Goal: Transaction & Acquisition: Book appointment/travel/reservation

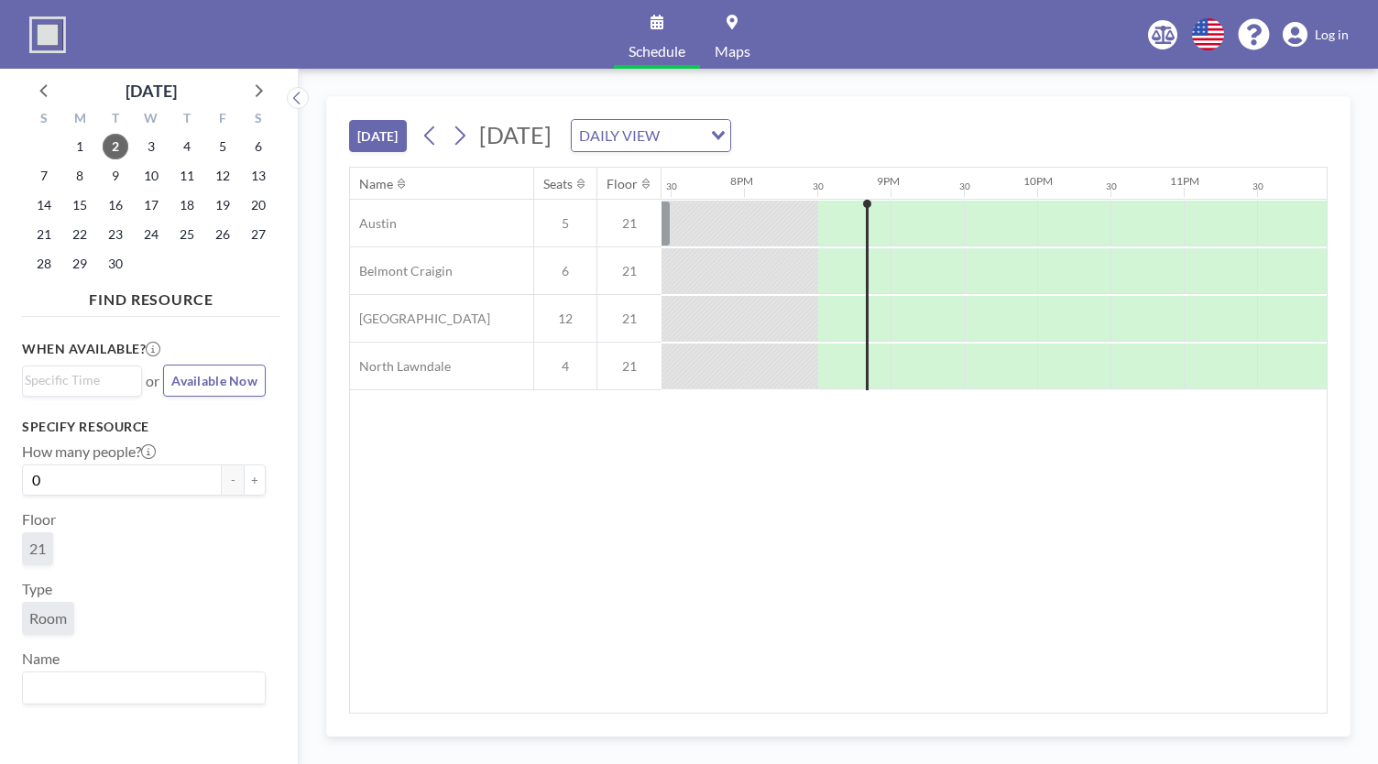
scroll to position [0, 2852]
click at [465, 136] on icon at bounding box center [459, 135] width 17 height 27
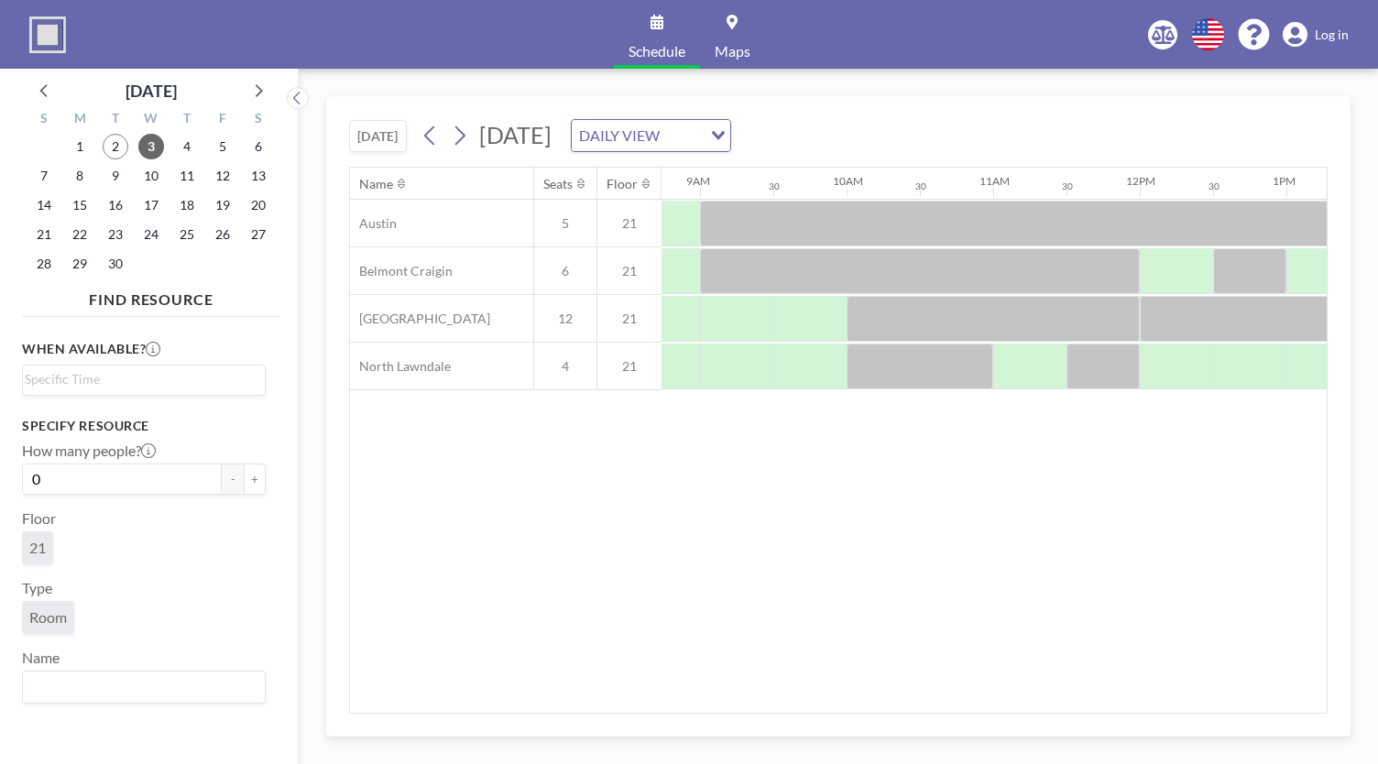
scroll to position [0, 1284]
click at [577, 202] on div at bounding box center [1025, 367] width 73 height 46
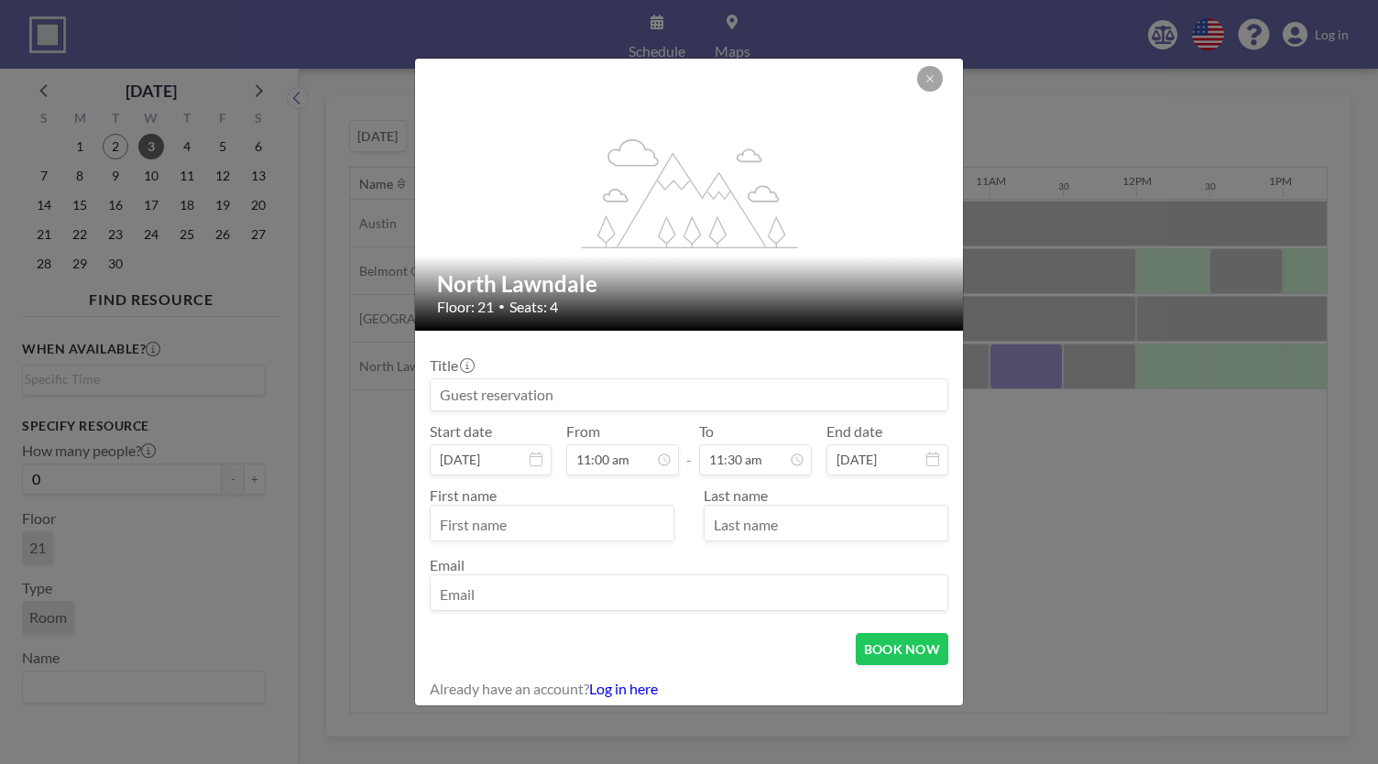
click at [485, 202] on input at bounding box center [689, 394] width 517 height 31
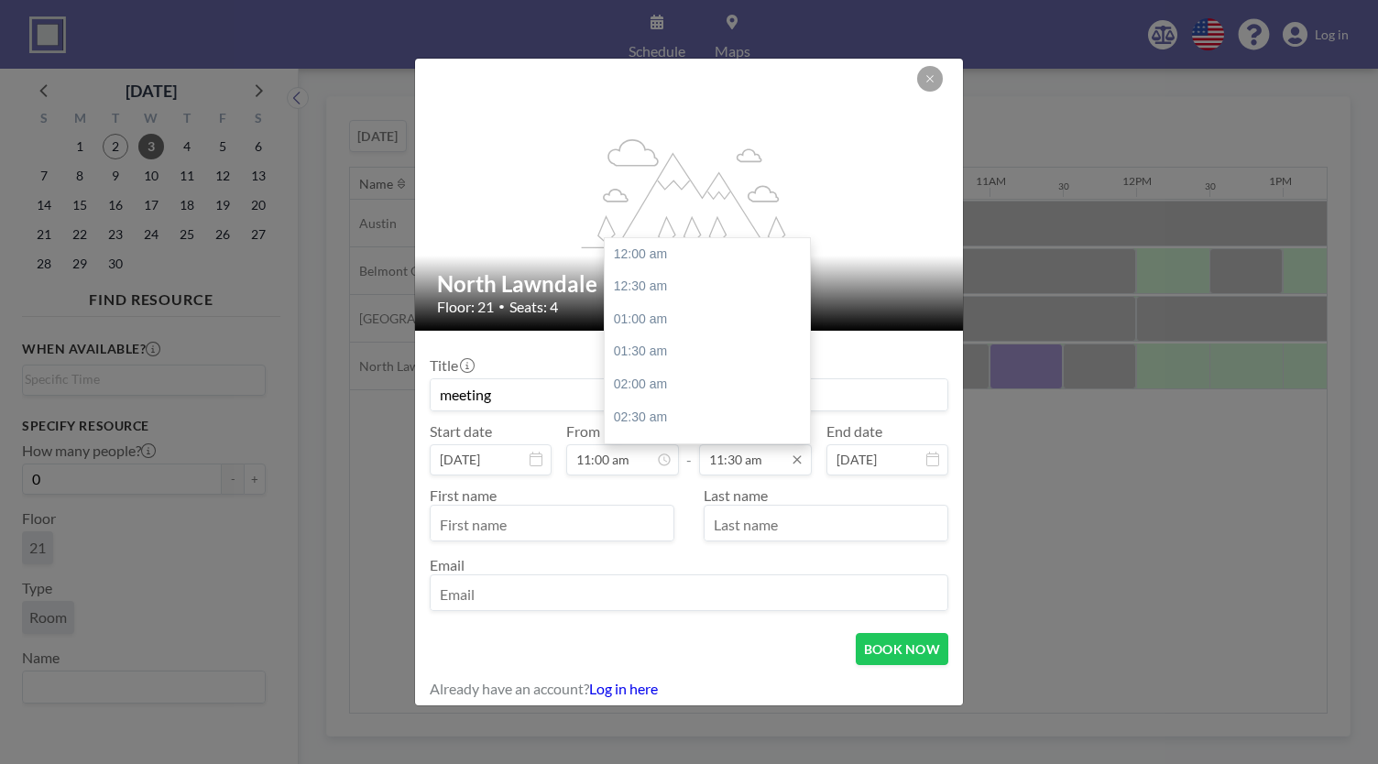
scroll to position [750, 0]
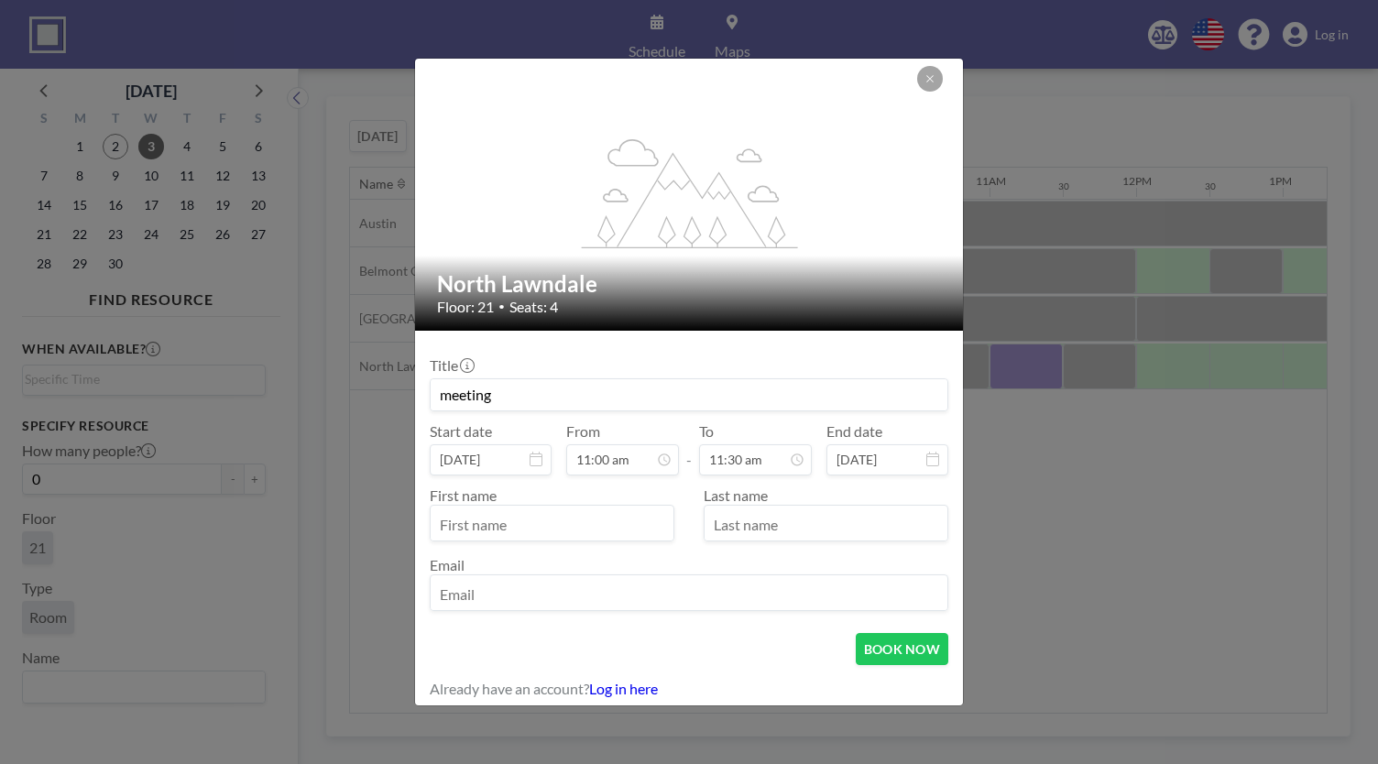
type input "meeting"
click at [559, 202] on input "text" at bounding box center [552, 524] width 243 height 31
type input "M"
type input "Miles"
type input "[PERSON_NAME]"
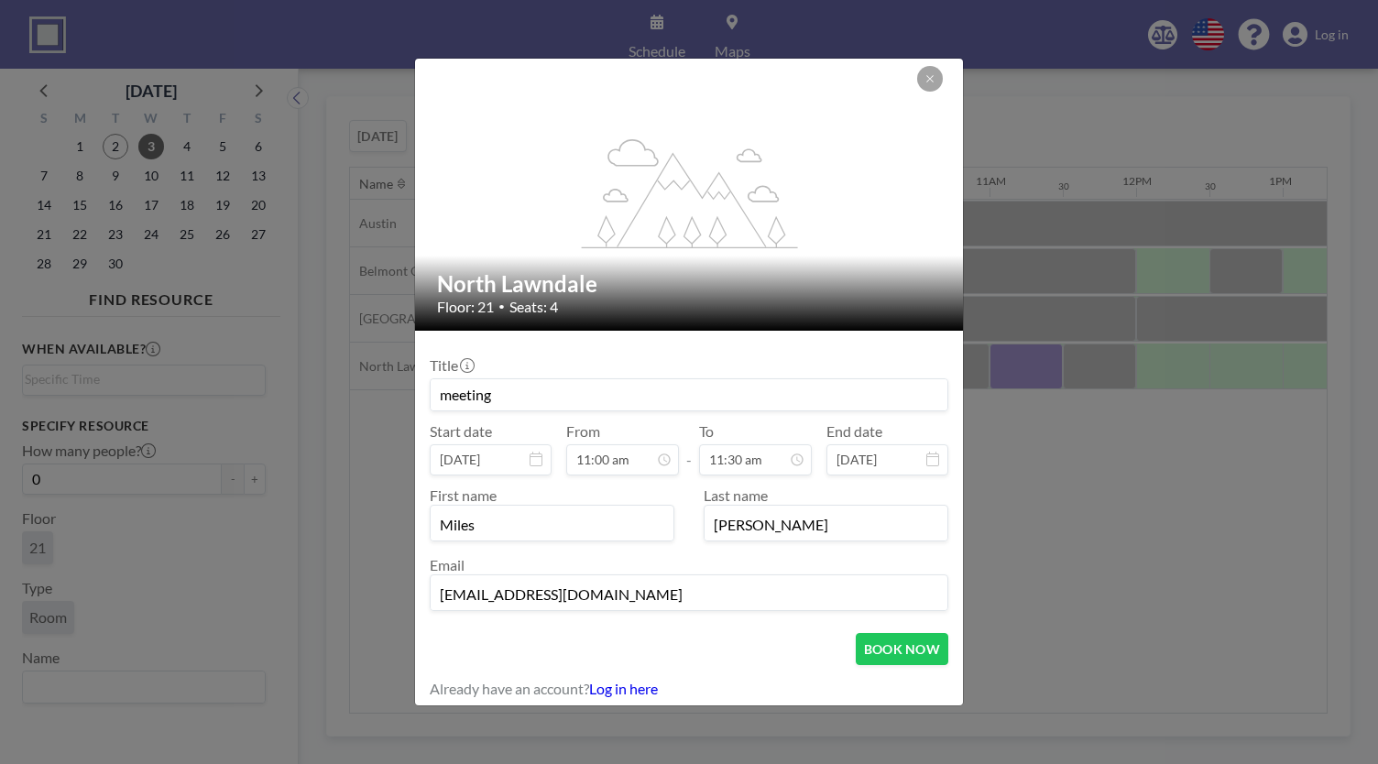
type input "[EMAIL_ADDRESS][DOMAIN_NAME]"
click at [577, 202] on button "BOOK NOW" at bounding box center [902, 649] width 93 height 32
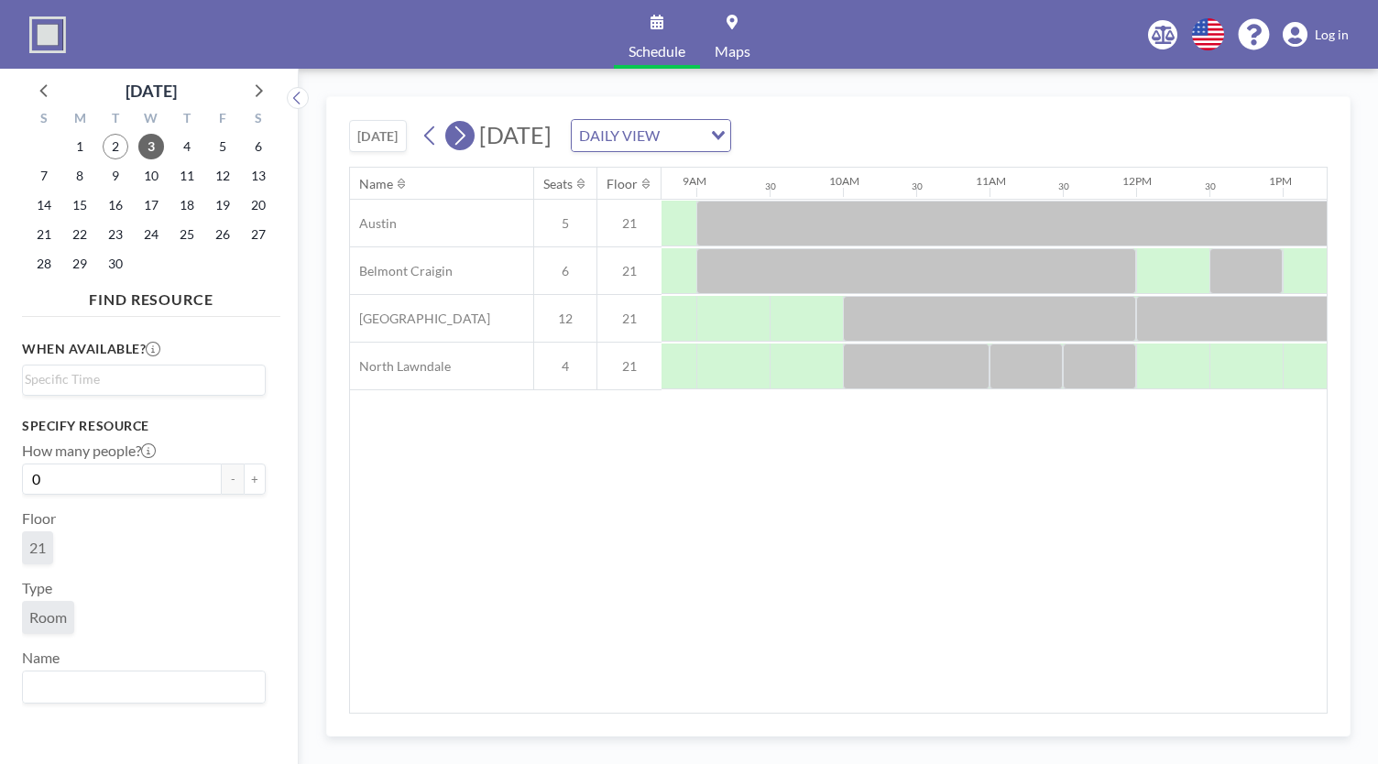
click at [463, 130] on icon at bounding box center [460, 135] width 10 height 19
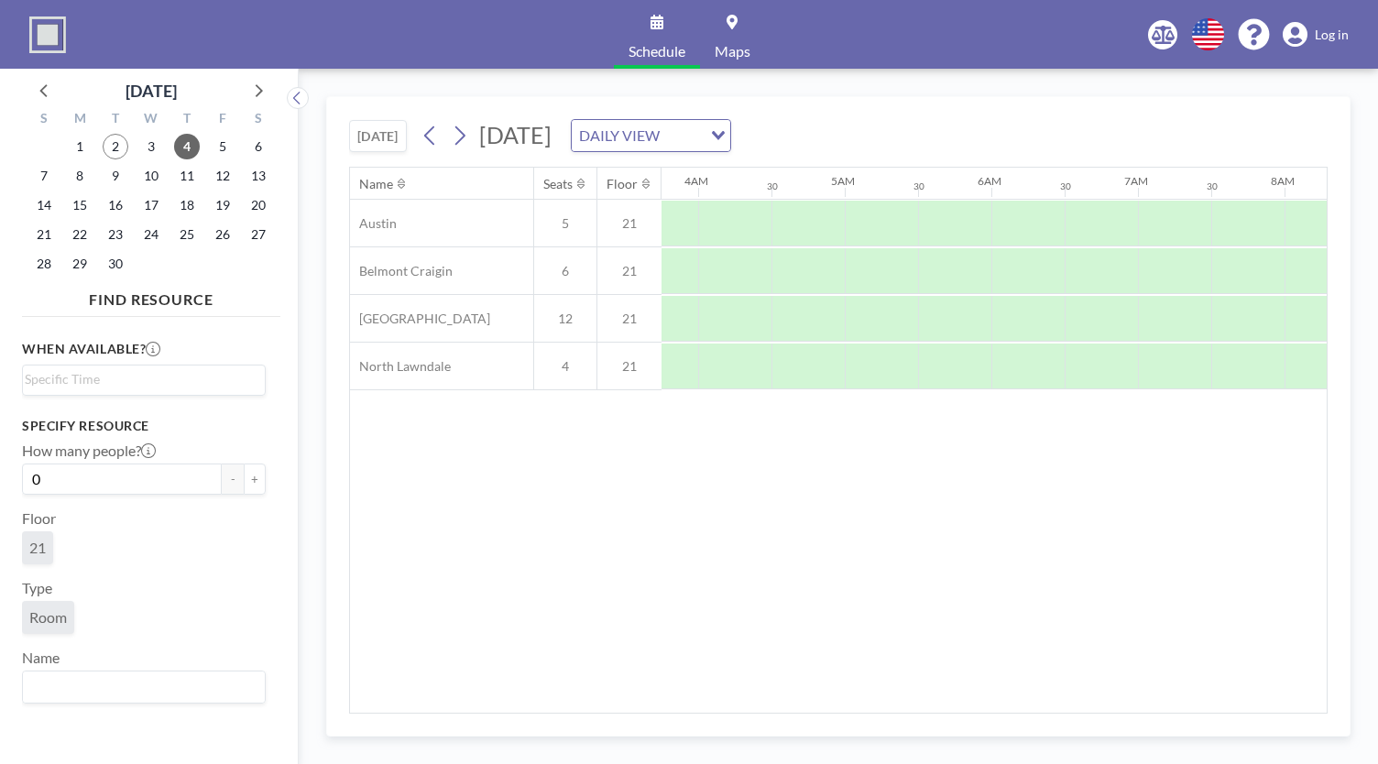
scroll to position [0, 1099]
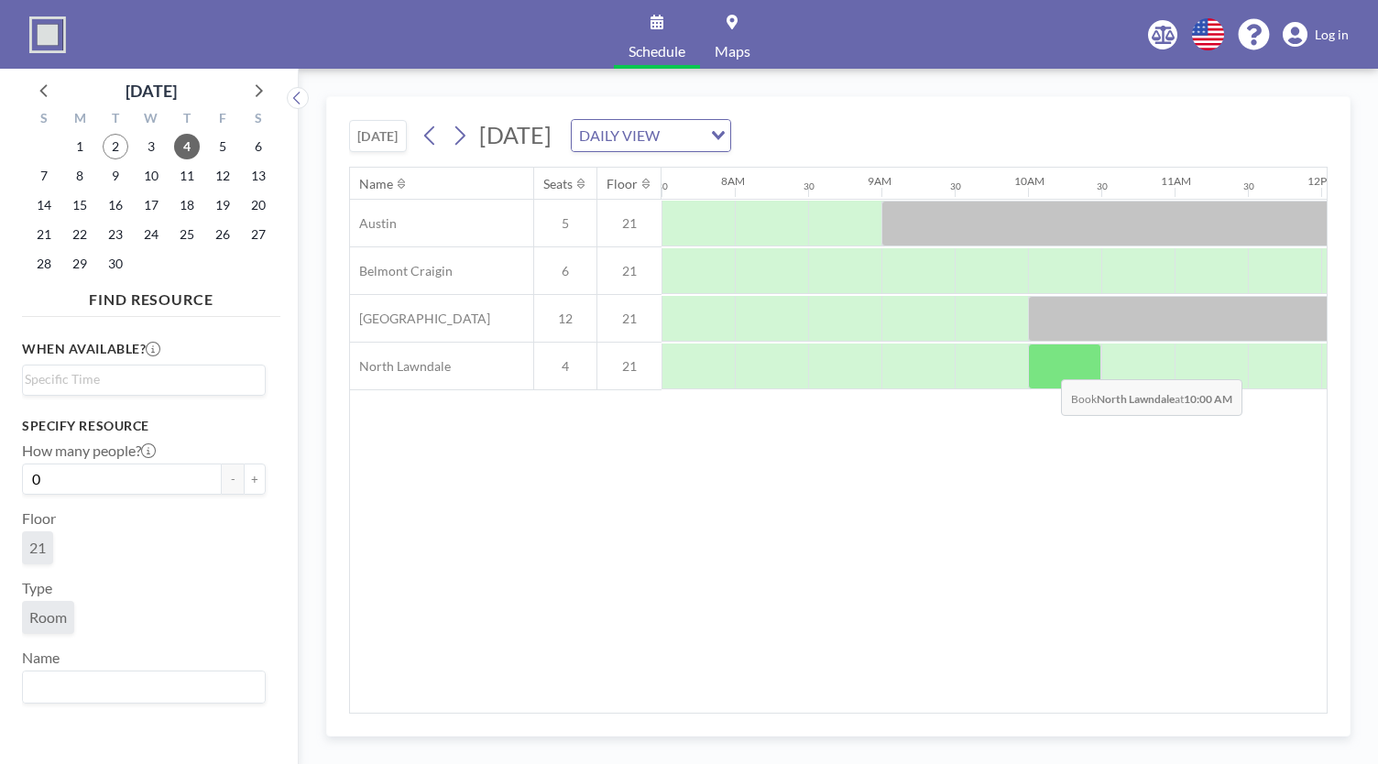
click at [577, 202] on div at bounding box center [1064, 367] width 73 height 46
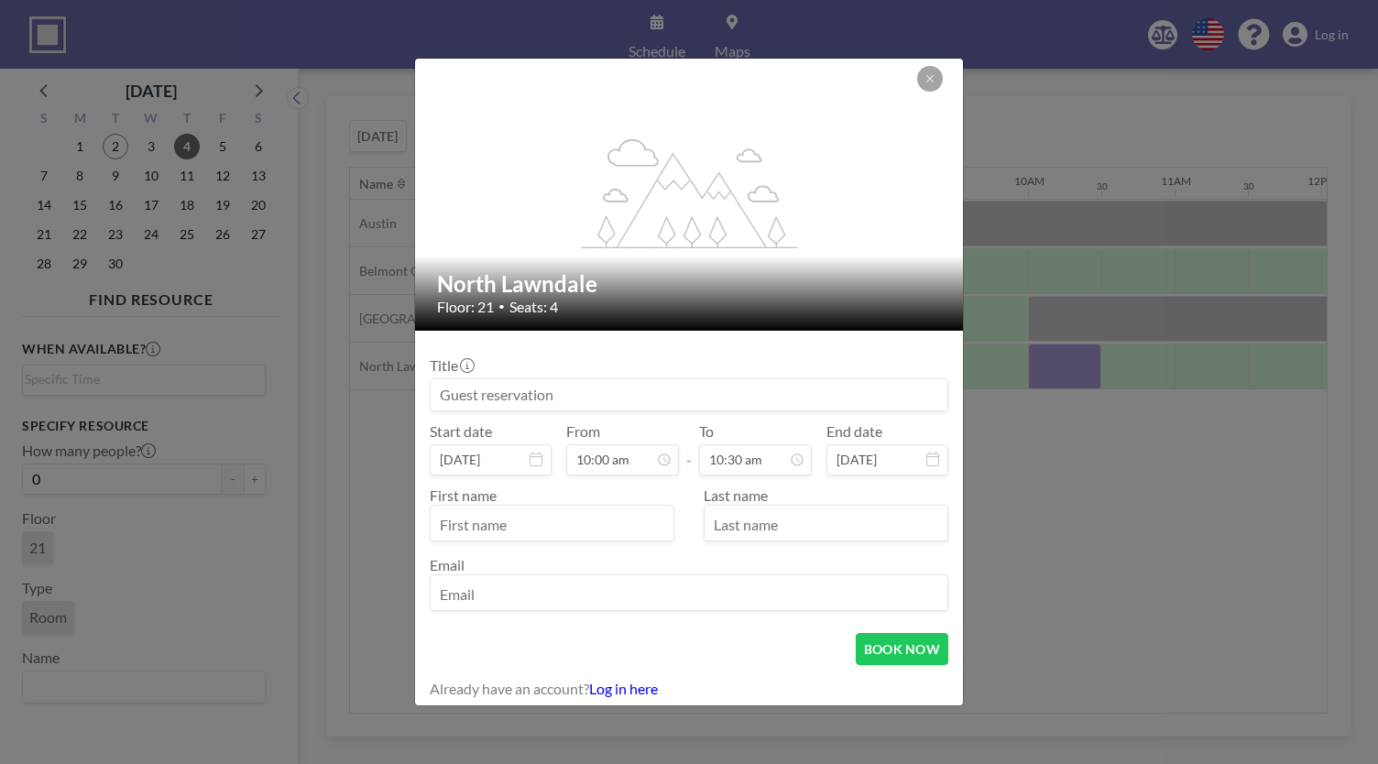
click at [577, 202] on input at bounding box center [689, 394] width 517 height 31
type input "meetings"
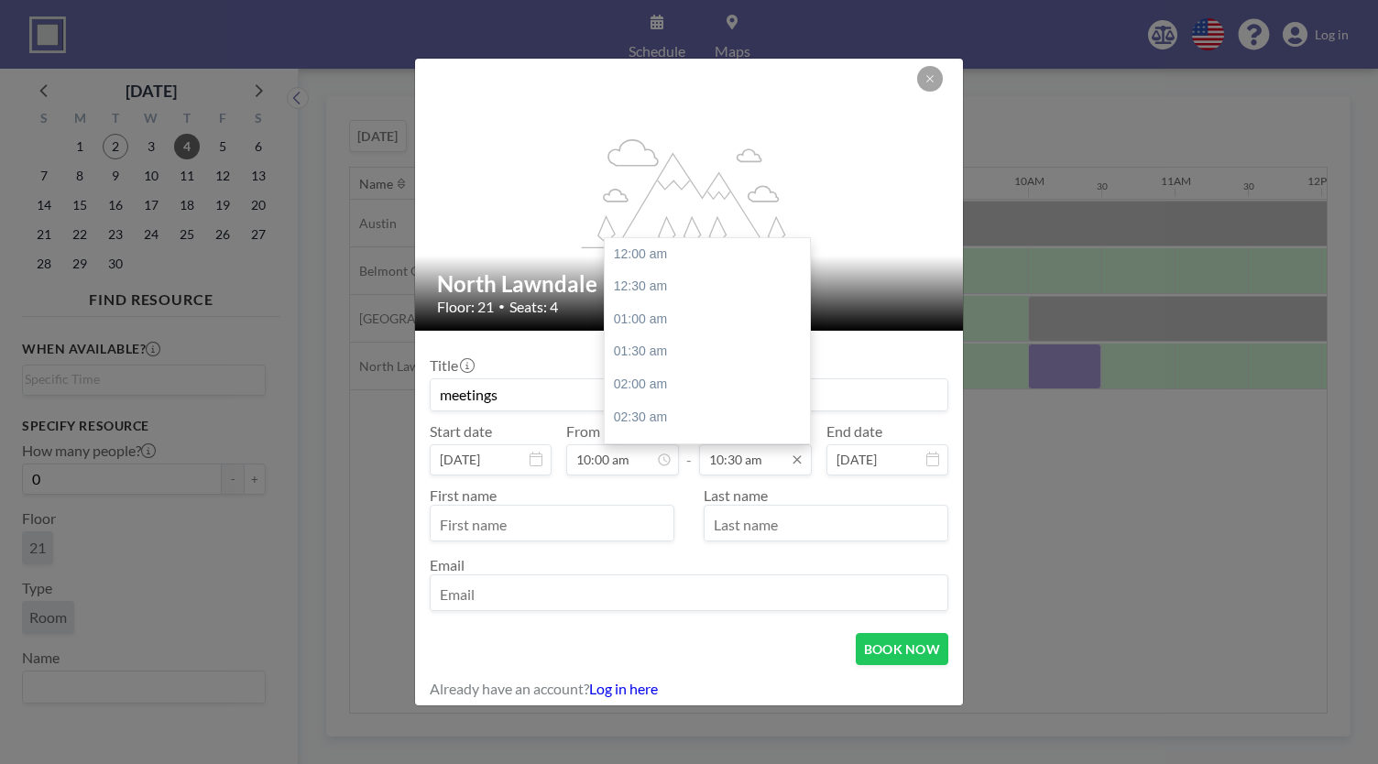
scroll to position [684, 0]
click at [577, 202] on div "11:00 am" at bounding box center [712, 287] width 214 height 33
type input "11:00 am"
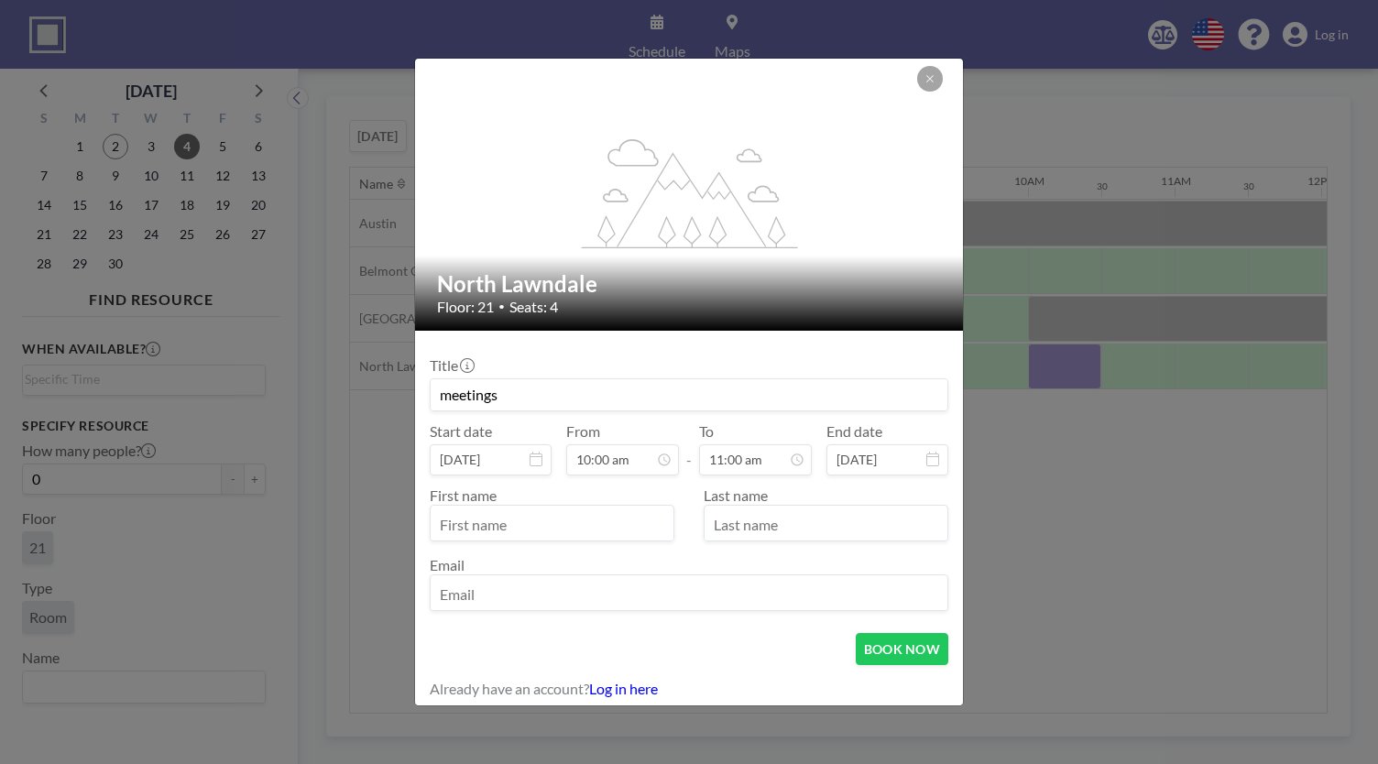
scroll to position [652, 0]
click at [526, 202] on input "text" at bounding box center [552, 524] width 243 height 31
type input "Miles"
type input "[PERSON_NAME]"
type input "[EMAIL_ADDRESS][DOMAIN_NAME]"
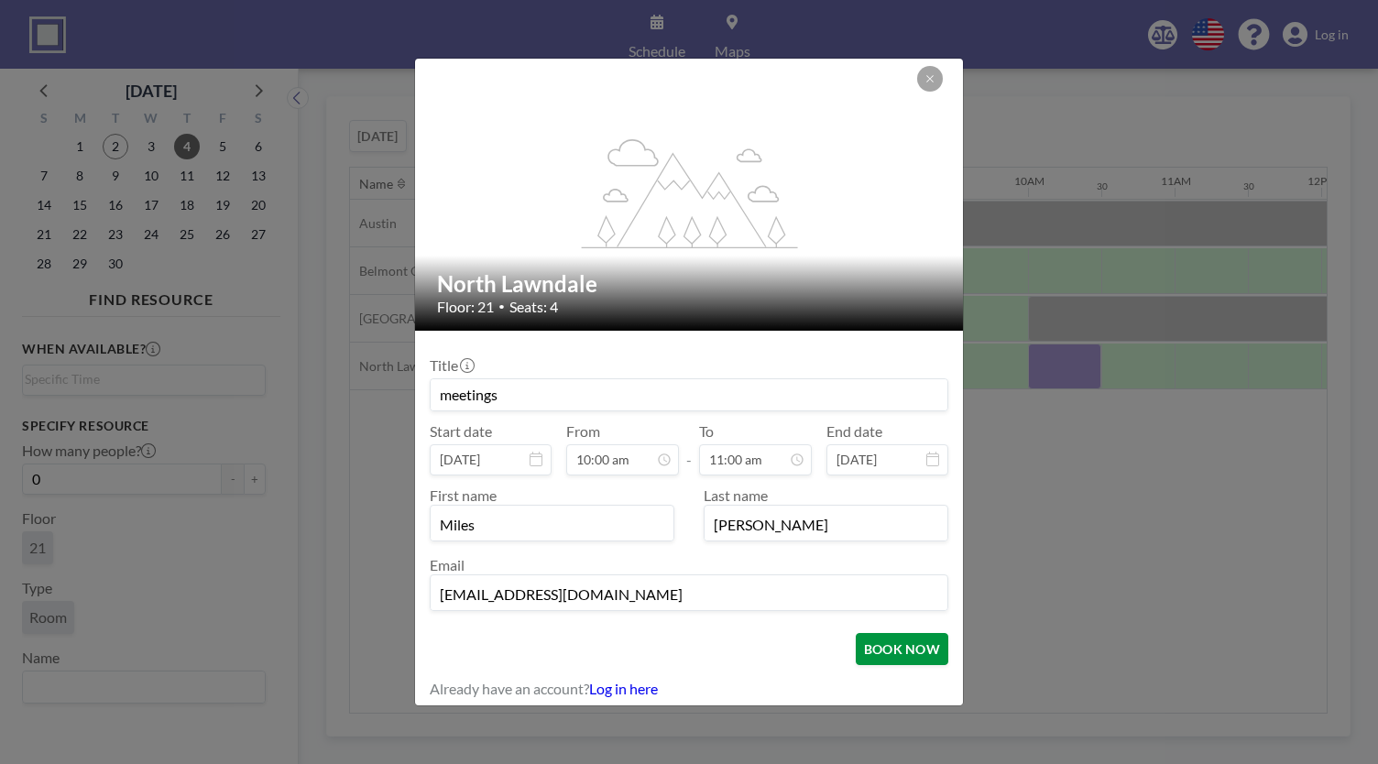
click at [577, 202] on button "BOOK NOW" at bounding box center [902, 649] width 93 height 32
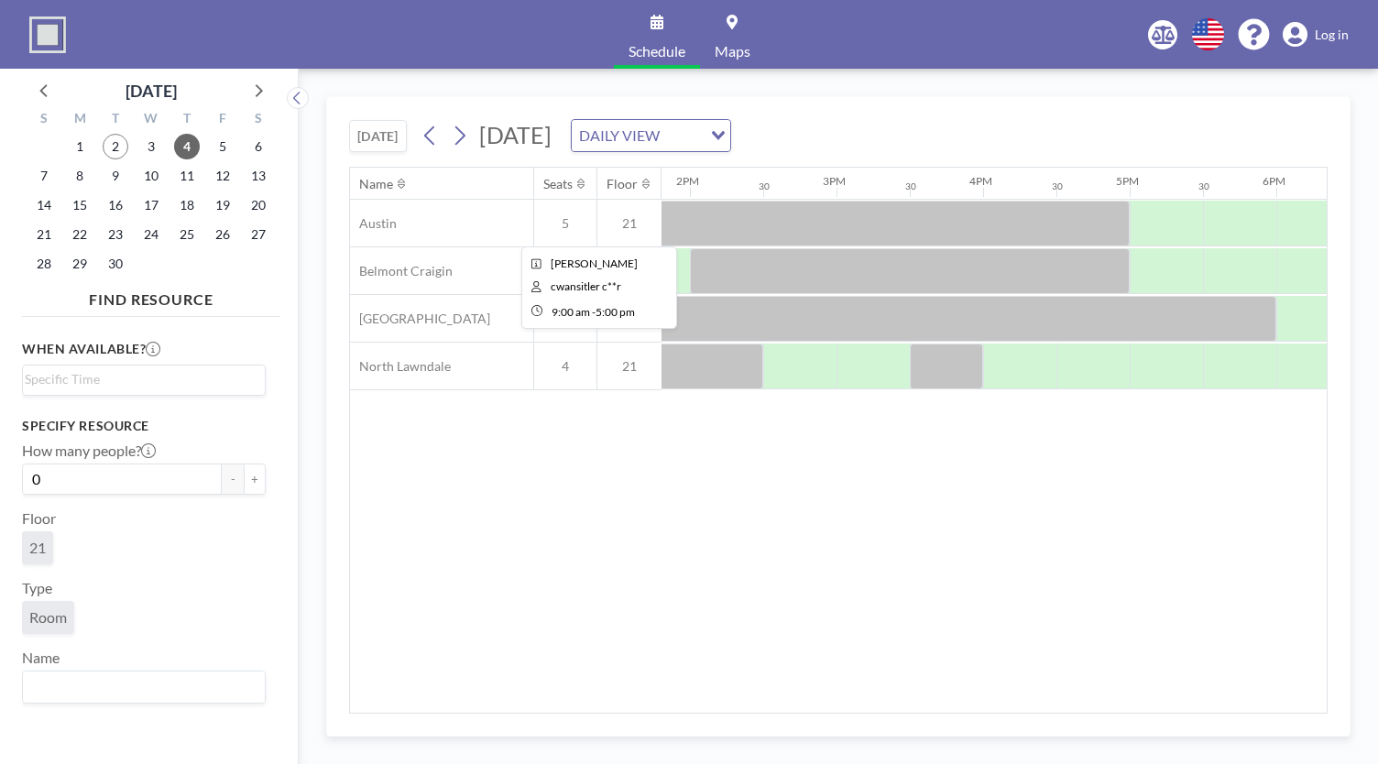
scroll to position [0, 2017]
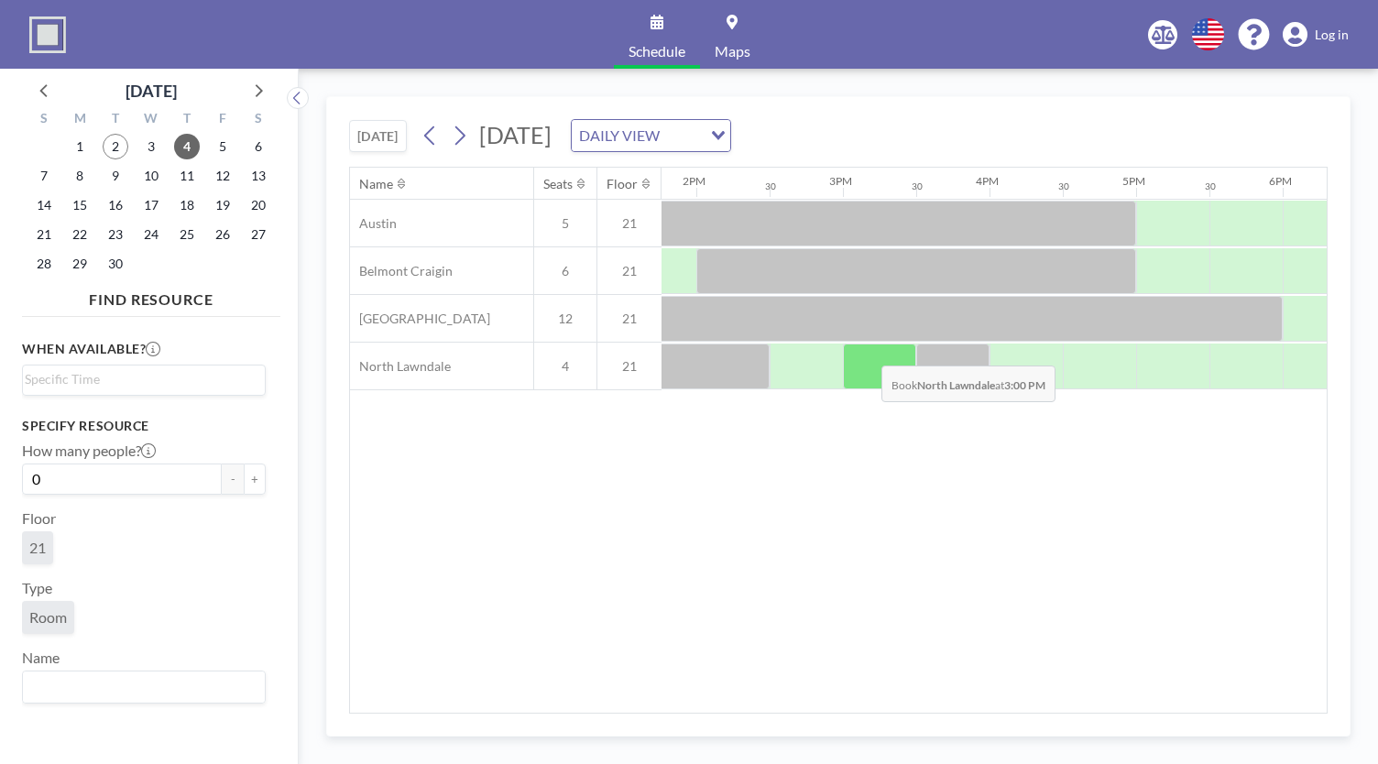
click at [577, 202] on div at bounding box center [879, 367] width 73 height 46
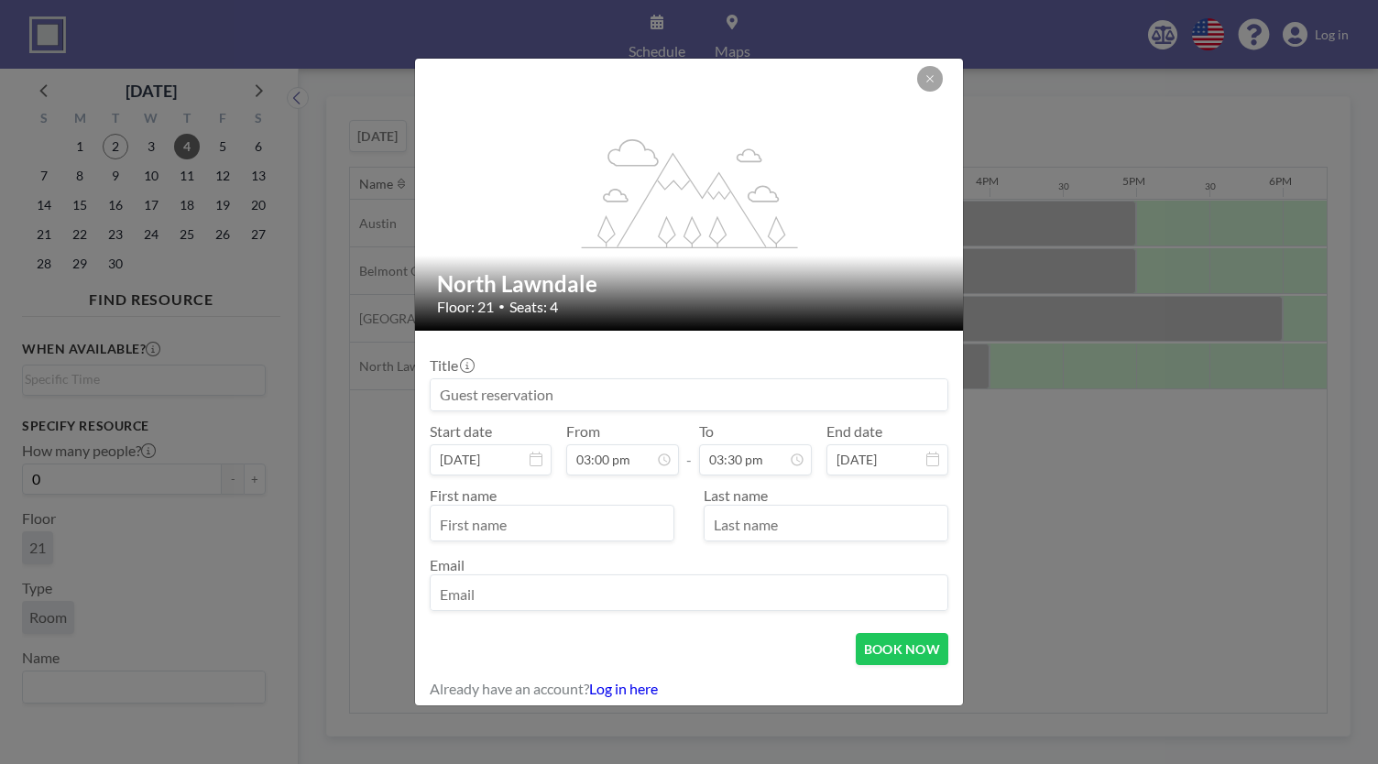
click at [556, 202] on input at bounding box center [689, 394] width 517 height 31
type input "meeting"
type input "Miles"
type input "[PERSON_NAME]"
type input "[EMAIL_ADDRESS][DOMAIN_NAME]"
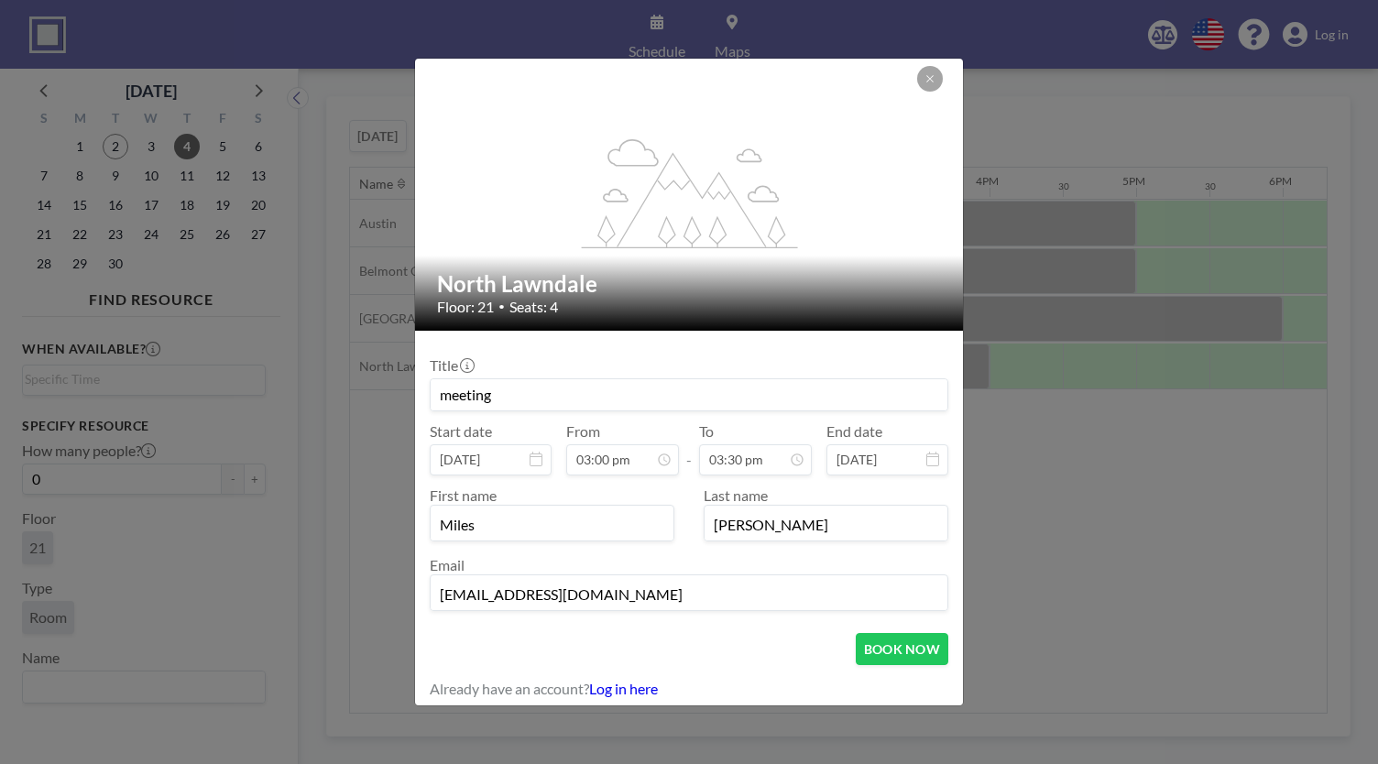
scroll to position [978, 0]
click at [577, 202] on button "BOOK NOW" at bounding box center [902, 649] width 93 height 32
